Goal: Information Seeking & Learning: Learn about a topic

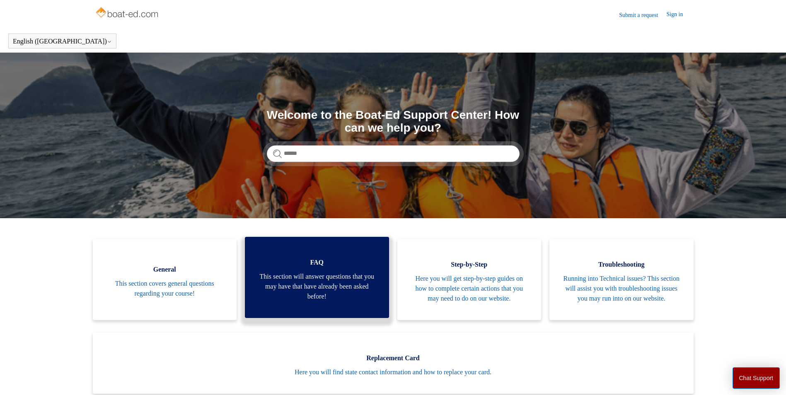
click at [282, 283] on span "This section will answer questions that you may have that have already been ask…" at bounding box center [316, 287] width 119 height 30
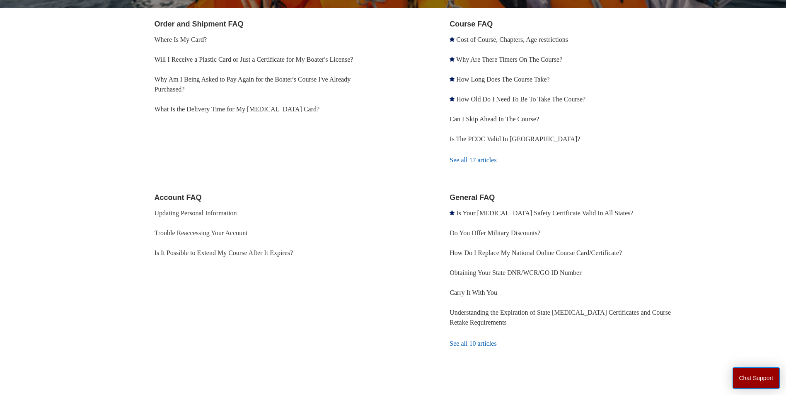
scroll to position [124, 0]
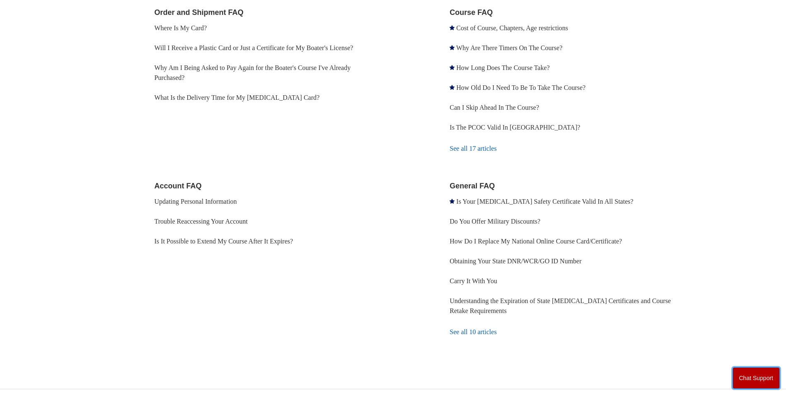
click at [755, 383] on button "Chat Support" at bounding box center [756, 378] width 48 height 22
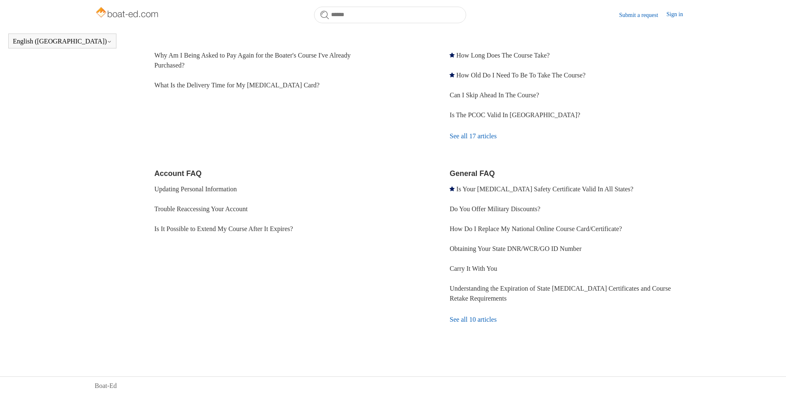
click at [785, 155] on html "Skip to main content Submit a request Sign in English ([GEOGRAPHIC_DATA]) Españ…" at bounding box center [393, 115] width 786 height 559
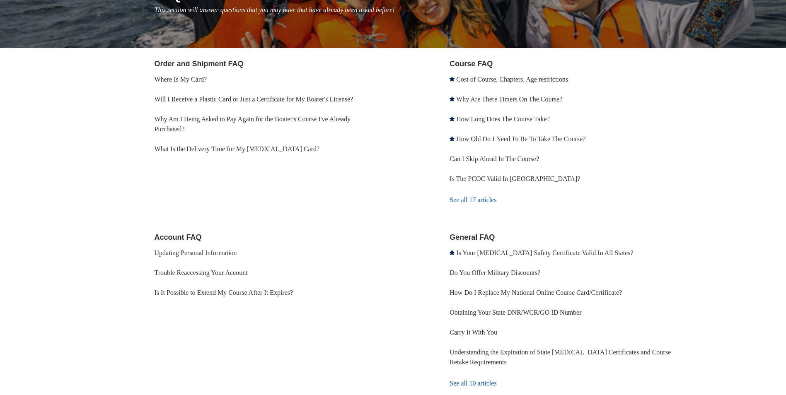
scroll to position [104, 0]
